Goal: Information Seeking & Learning: Learn about a topic

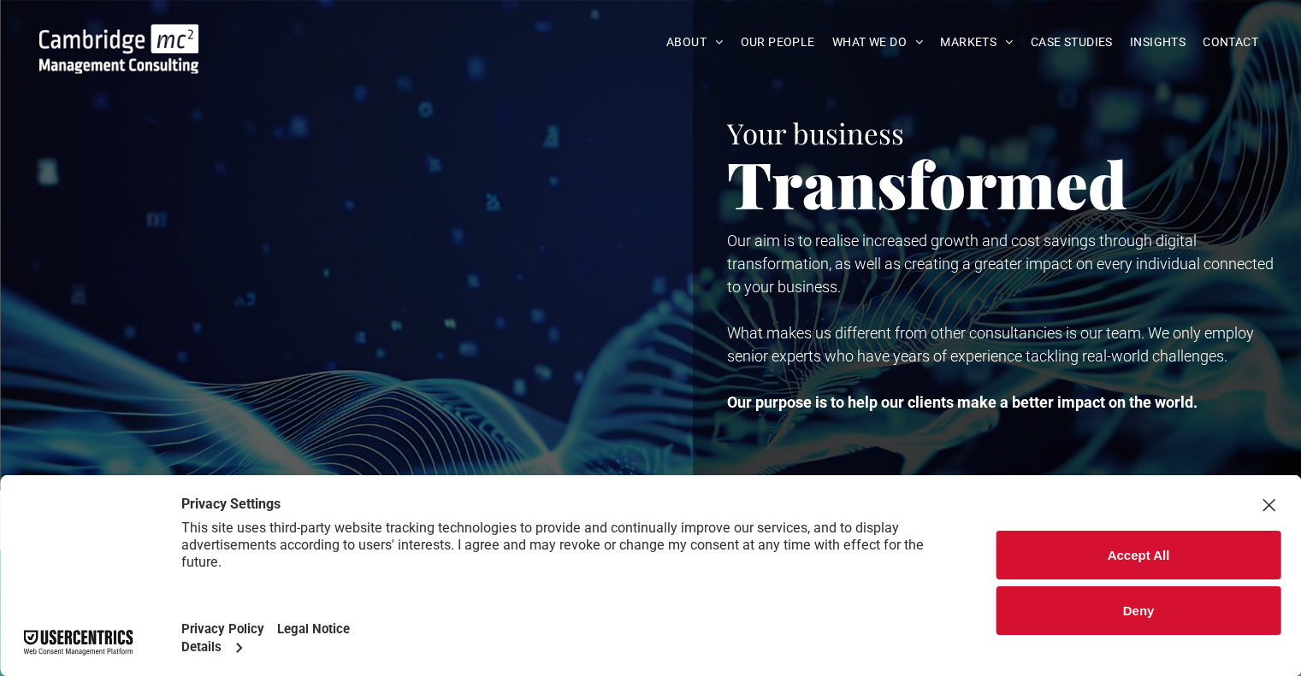
drag, startPoint x: 1141, startPoint y: 559, endPoint x: 1170, endPoint y: 604, distance: 53.1
click at [1170, 604] on div "Accept All Deny" at bounding box center [1138, 583] width 284 height 104
click at [1174, 612] on button "Deny" at bounding box center [1138, 611] width 284 height 49
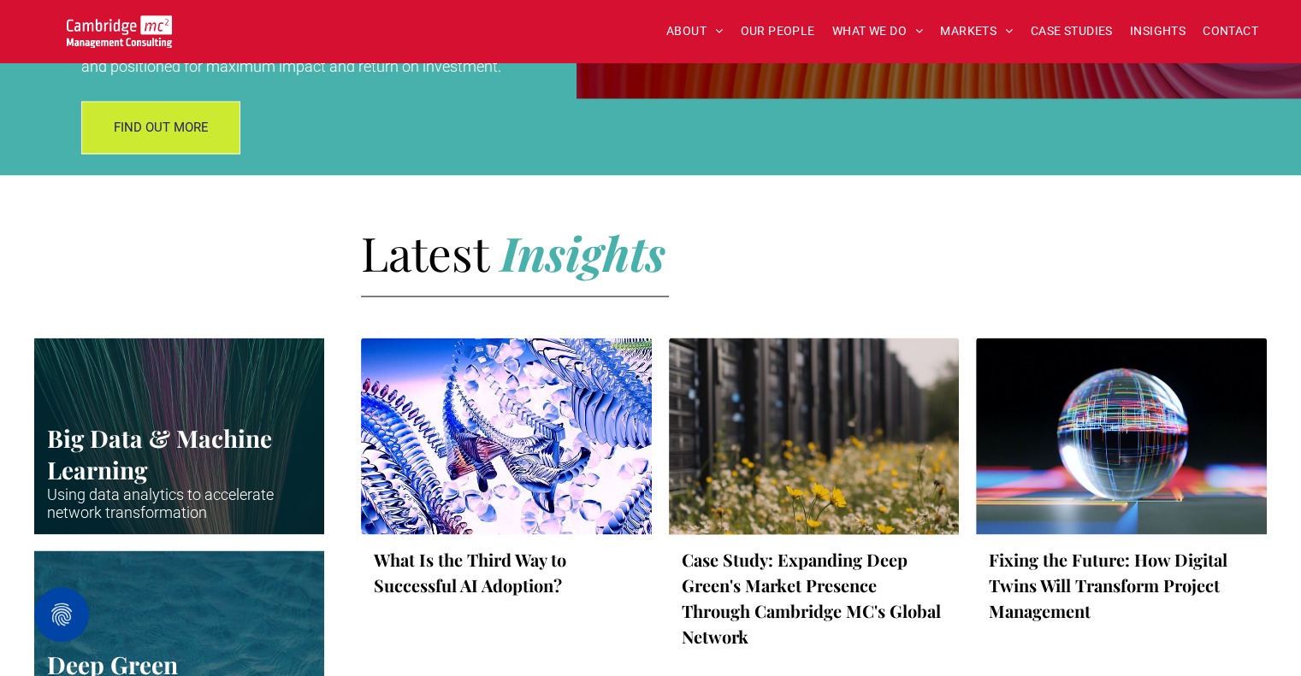
scroll to position [2386, 0]
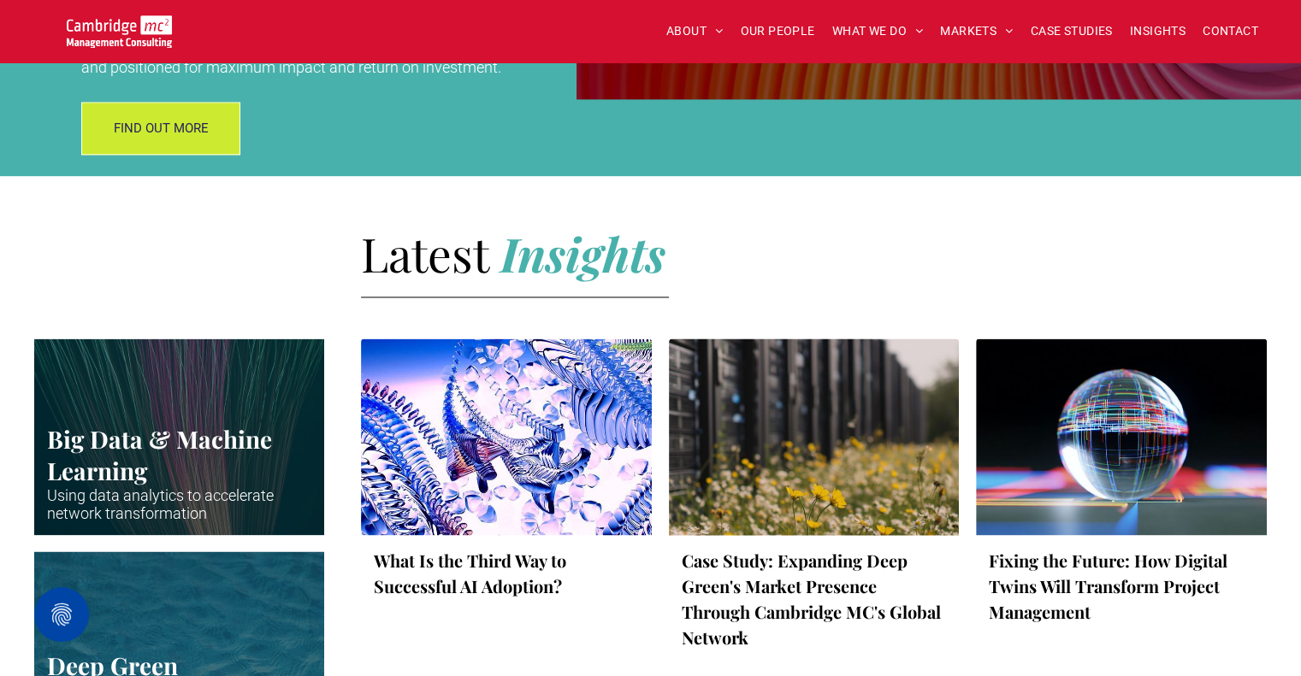
click at [756, 227] on h2 "Latest I nsights" at bounding box center [802, 253] width 882 height 52
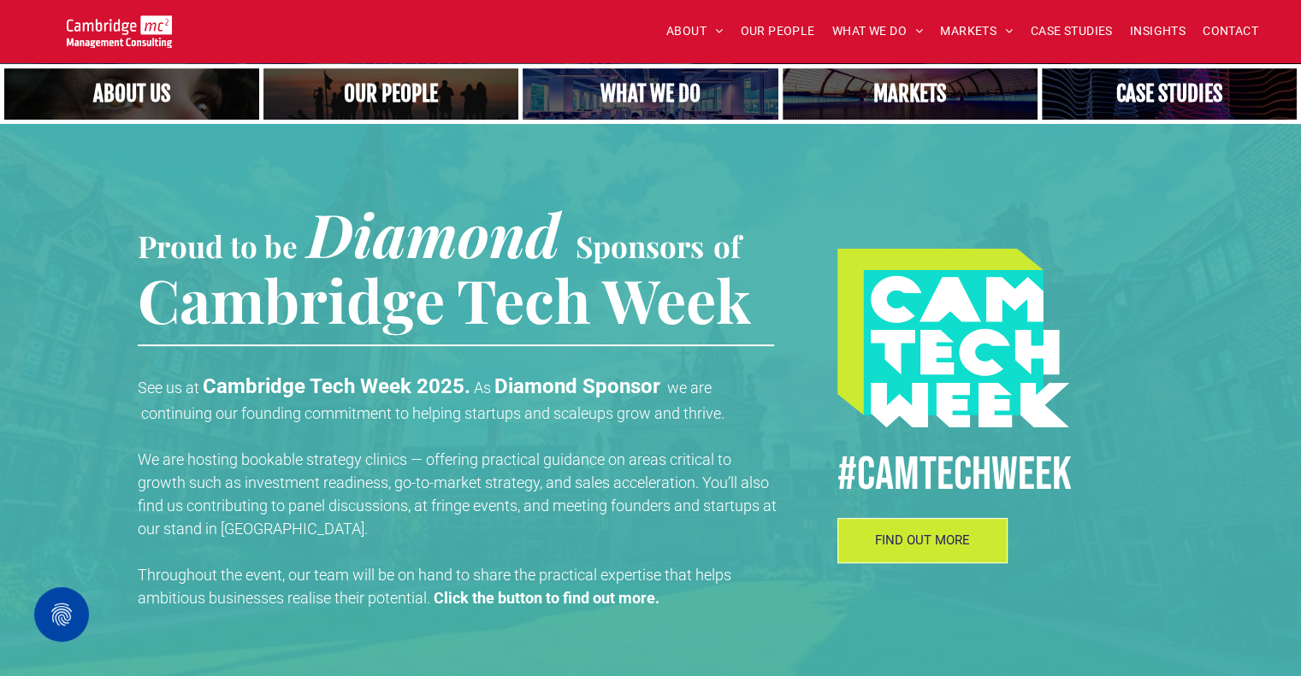
scroll to position [428, 0]
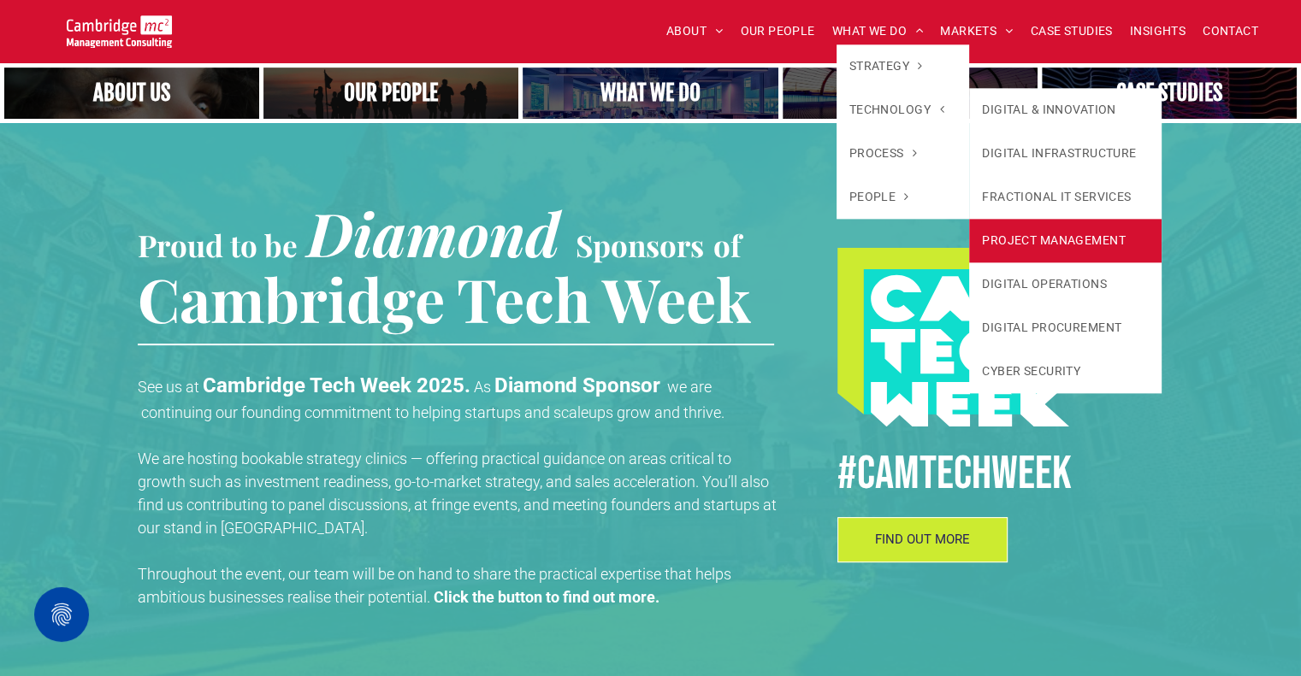
click at [1050, 238] on link "PROJECT MANAGEMENT" at bounding box center [1065, 241] width 192 height 44
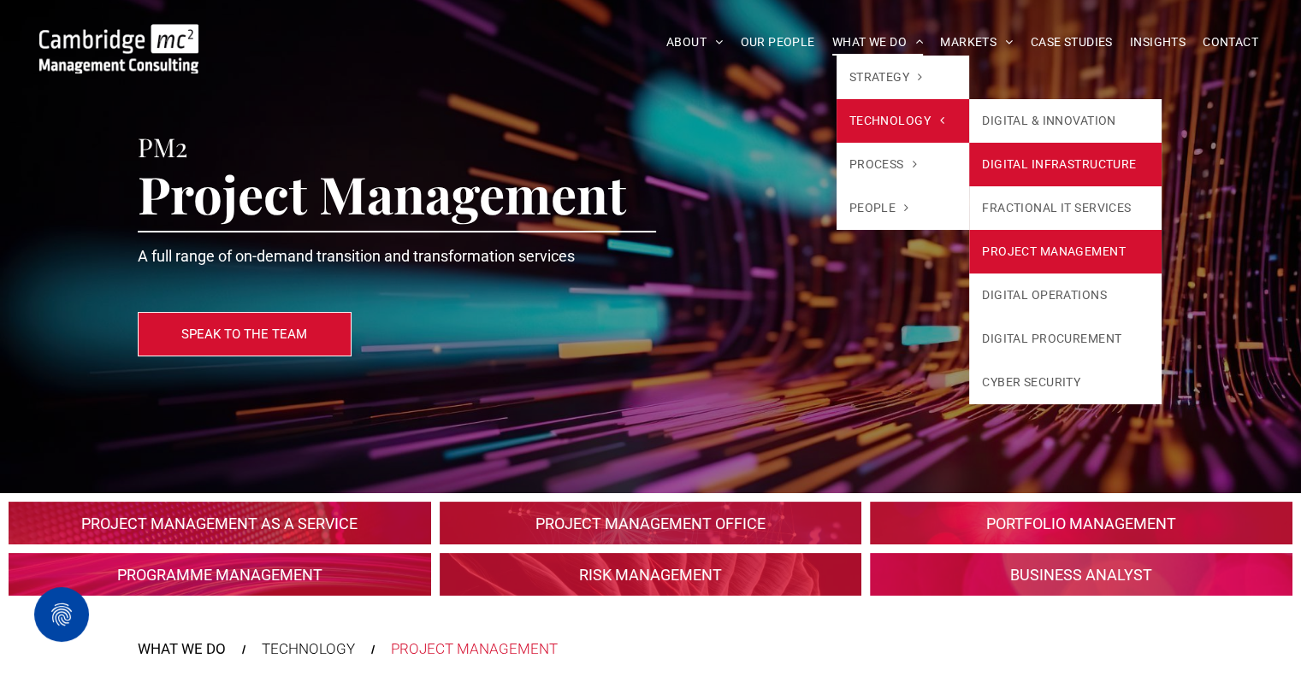
click at [1047, 158] on link "DIGITAL INFRASTRUCTURE" at bounding box center [1065, 165] width 192 height 44
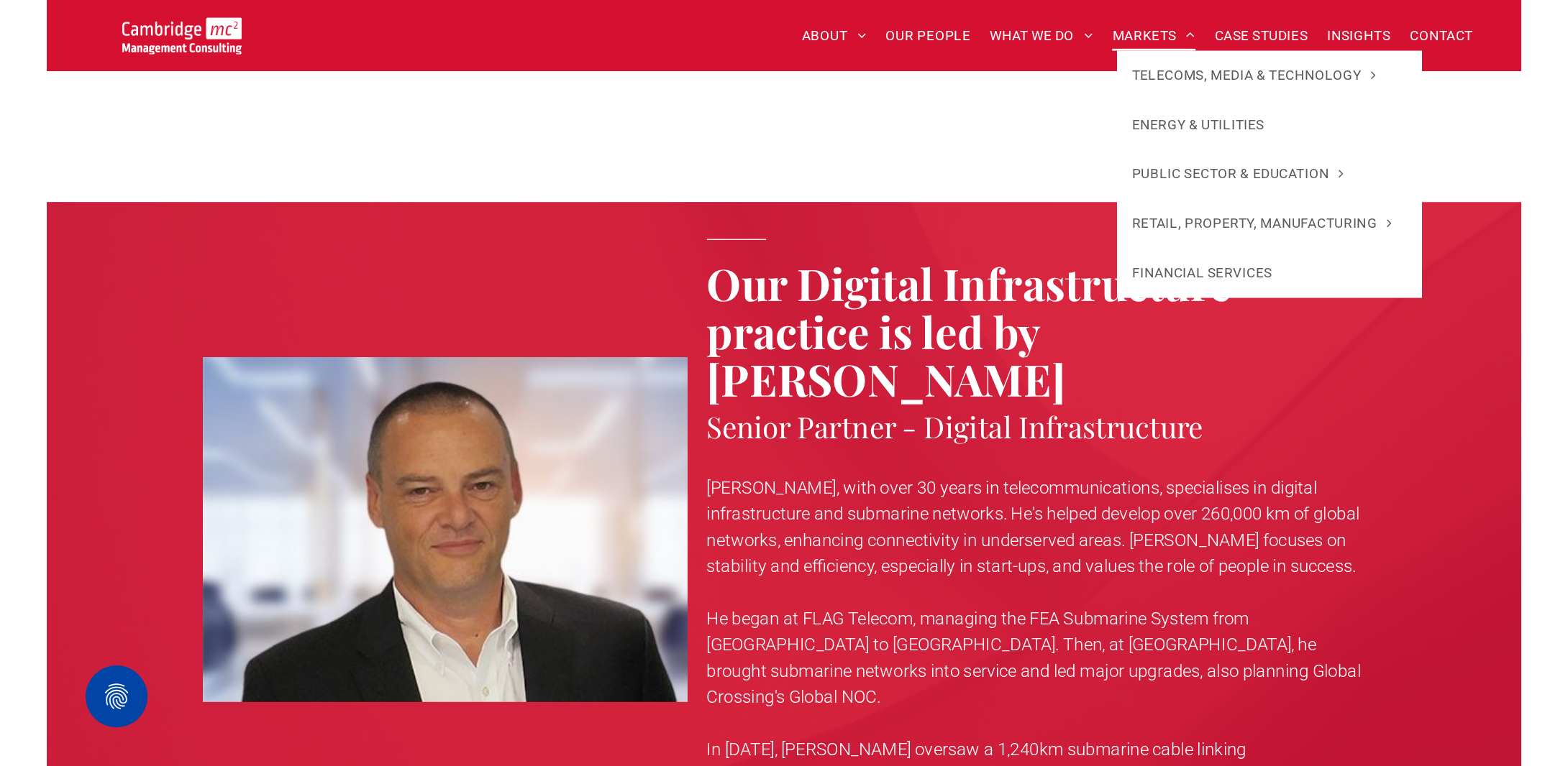
scroll to position [3815, 0]
